Goal: Navigation & Orientation: Go to known website

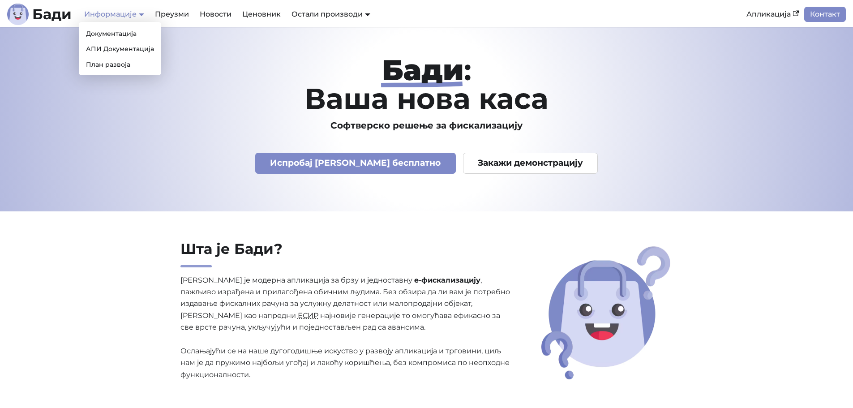
click at [117, 13] on link "Информације" at bounding box center [114, 14] width 60 height 9
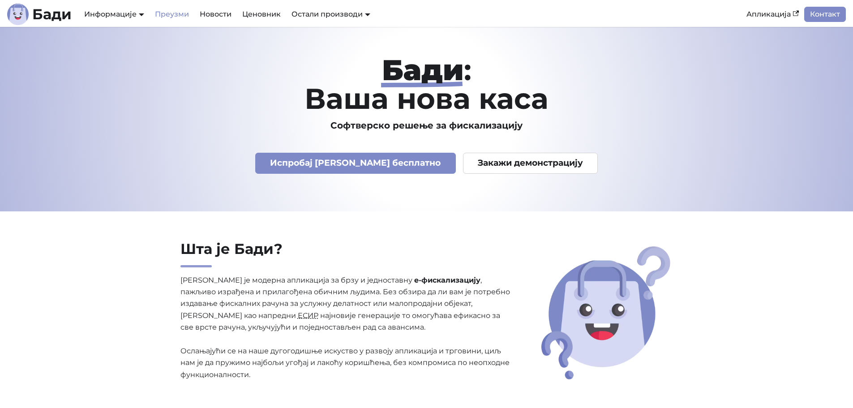
click at [169, 14] on link "Преузми" at bounding box center [172, 14] width 45 height 15
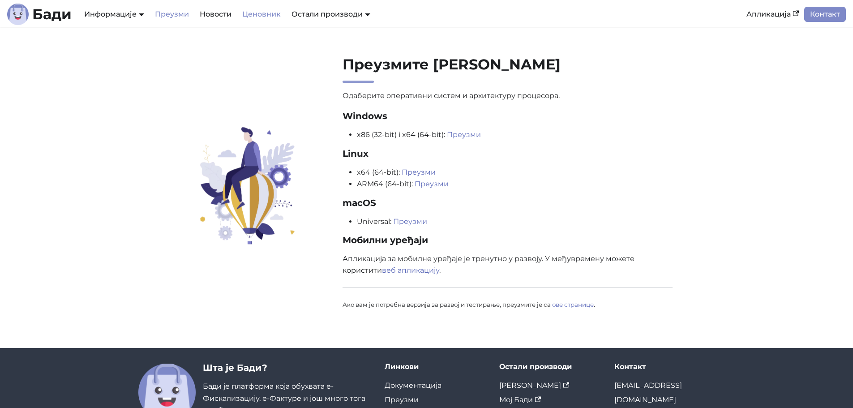
click at [237, 7] on link "Ценовник" at bounding box center [261, 14] width 49 height 15
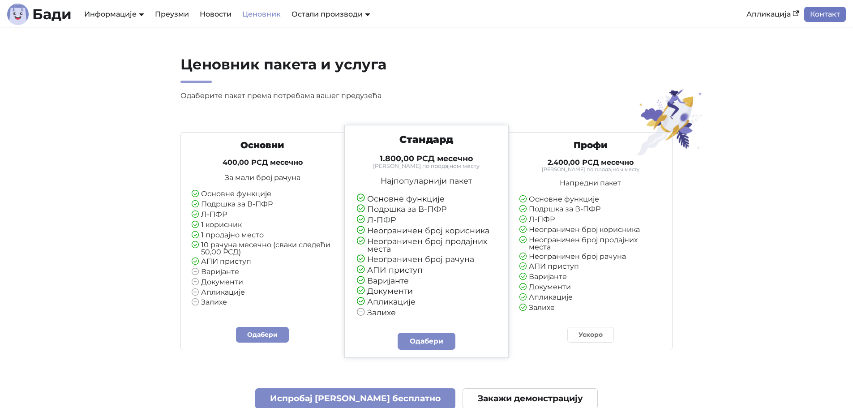
click at [817, 18] on link "Контакт" at bounding box center [825, 14] width 42 height 15
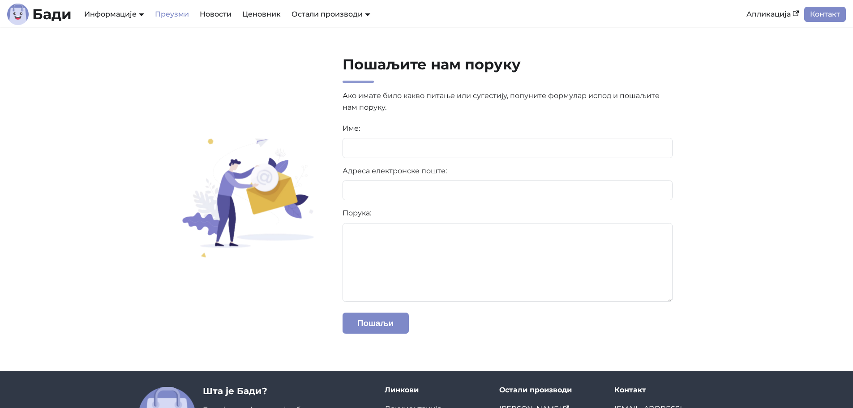
click at [175, 17] on link "Преузми" at bounding box center [172, 14] width 45 height 15
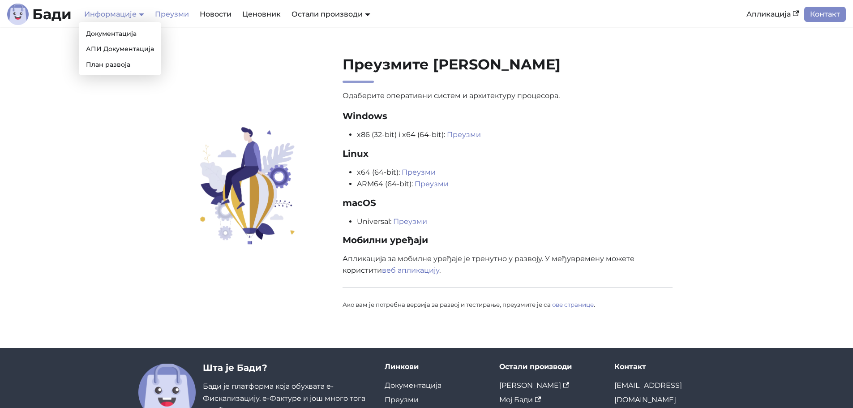
click at [128, 17] on link "Информације" at bounding box center [114, 14] width 60 height 9
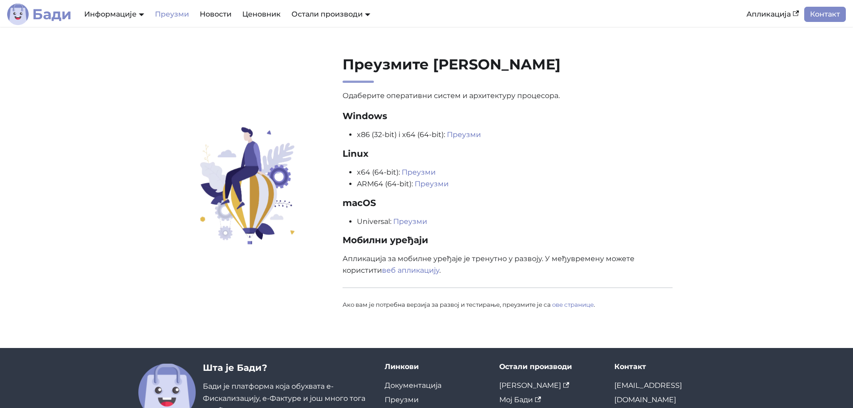
click at [58, 16] on b "Бади" at bounding box center [51, 14] width 39 height 14
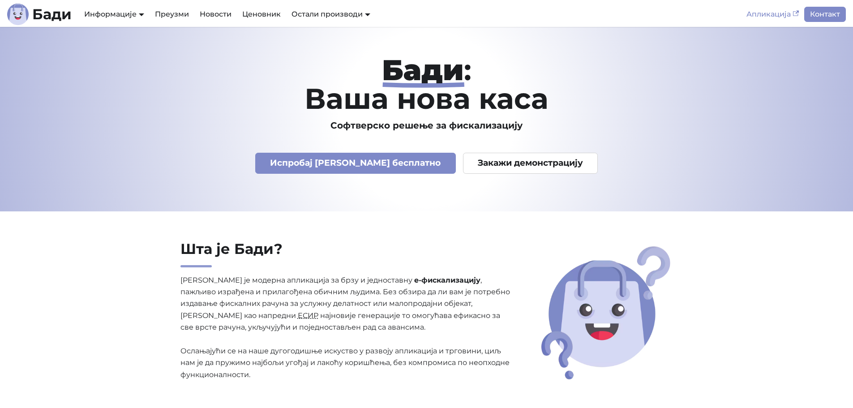
click at [796, 11] on icon "Main" at bounding box center [796, 13] width 6 height 5
